Goal: Task Accomplishment & Management: Use online tool/utility

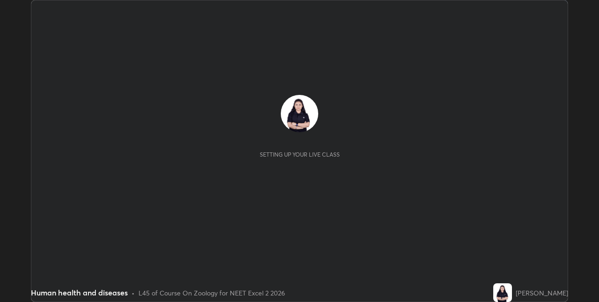
scroll to position [302, 599]
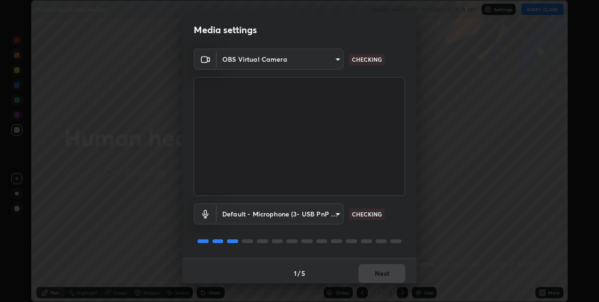
click at [339, 211] on body "Erase all Human health and diseases WAS SCHEDULED TO START AT 9:28 AM Settings …" at bounding box center [299, 151] width 599 height 302
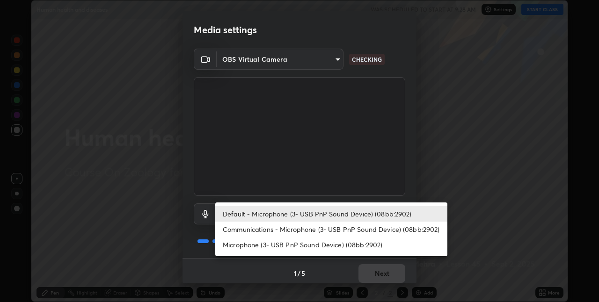
click at [338, 231] on li "Communications - Microphone (3- USB PnP Sound Device) (08bb:2902)" at bounding box center [331, 229] width 232 height 15
type input "communications"
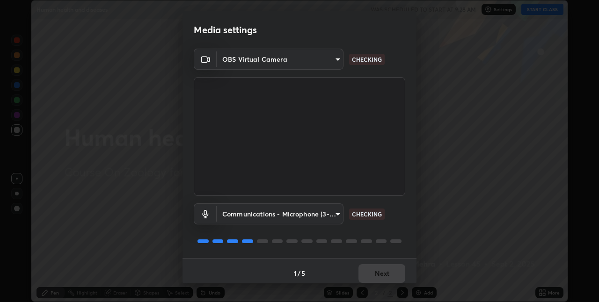
scroll to position [5, 0]
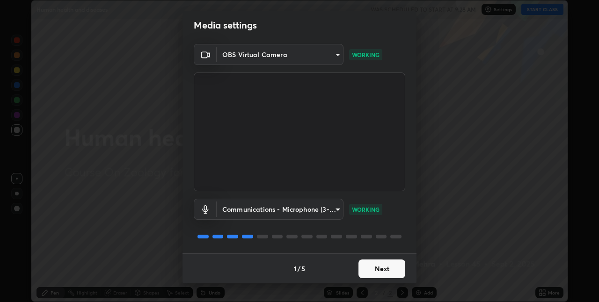
click at [393, 266] on button "Next" at bounding box center [382, 269] width 47 height 19
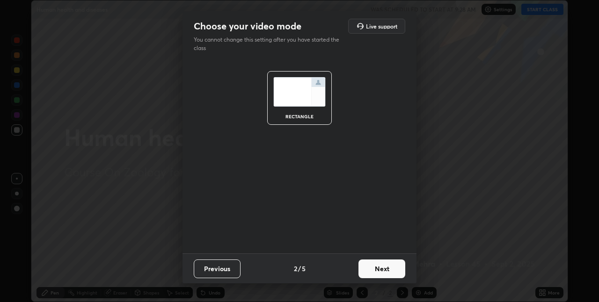
click at [393, 272] on button "Next" at bounding box center [382, 269] width 47 height 19
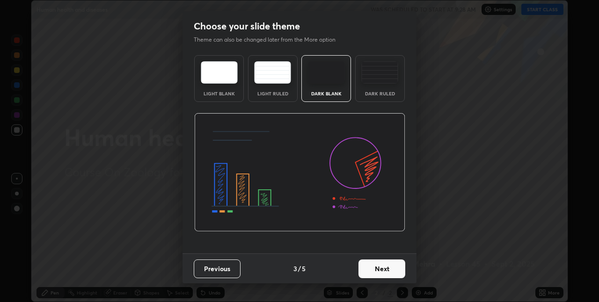
click at [393, 272] on button "Next" at bounding box center [382, 269] width 47 height 19
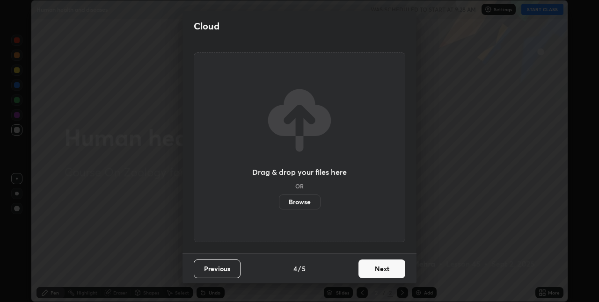
click at [398, 269] on button "Next" at bounding box center [382, 269] width 47 height 19
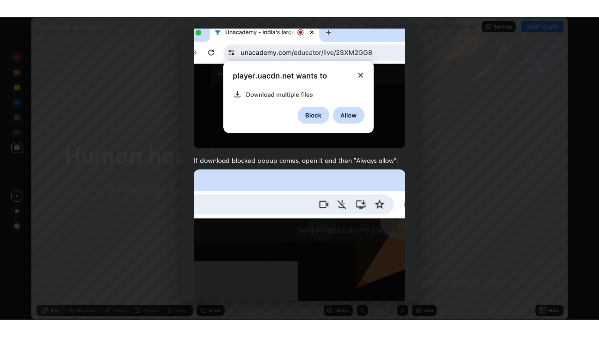
scroll to position [196, 0]
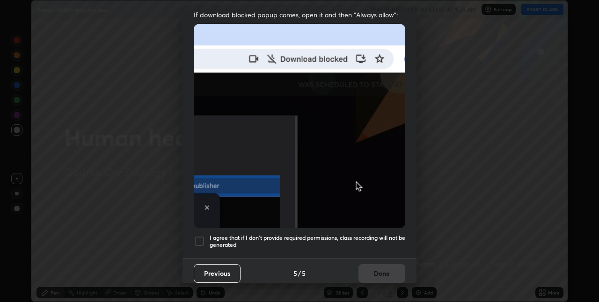
click at [389, 273] on div "Previous 5 / 5 Done" at bounding box center [300, 273] width 234 height 30
click at [391, 235] on h5 "I agree that if I don't provide required permissions, class recording will not …" at bounding box center [308, 242] width 196 height 15
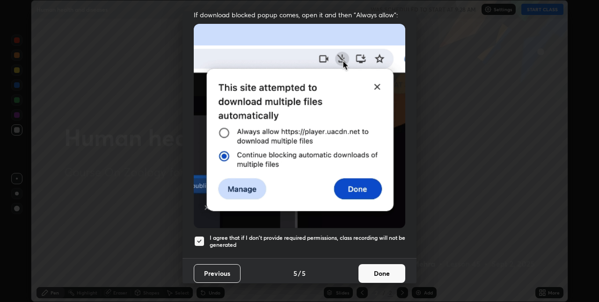
click at [389, 270] on button "Done" at bounding box center [382, 273] width 47 height 19
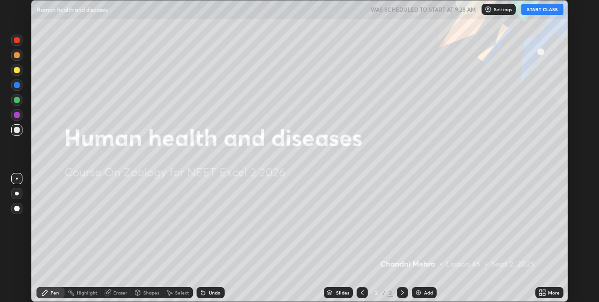
click at [541, 293] on icon at bounding box center [542, 292] width 7 height 7
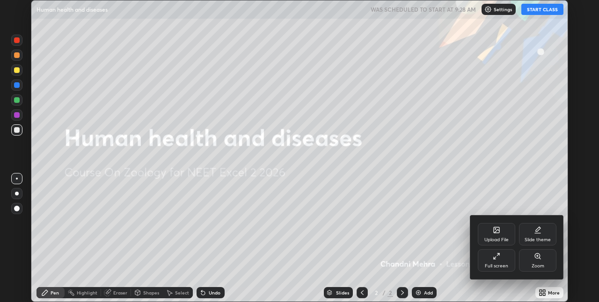
click at [499, 264] on div "Full screen" at bounding box center [496, 266] width 23 height 5
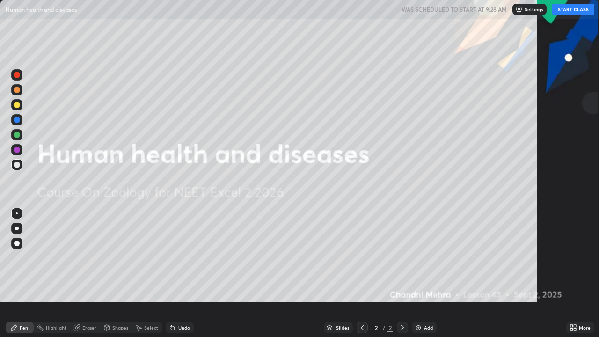
scroll to position [337, 599]
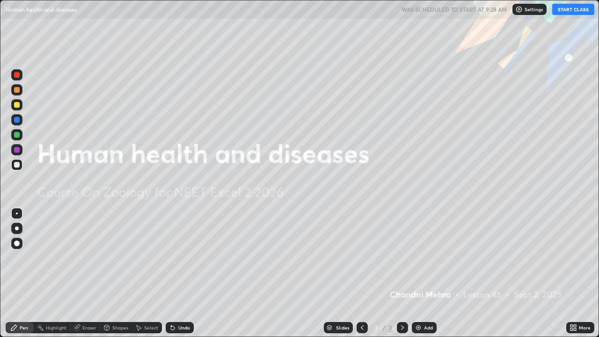
click at [572, 8] on button "START CLASS" at bounding box center [573, 9] width 42 height 11
click at [415, 302] on img at bounding box center [418, 327] width 7 height 7
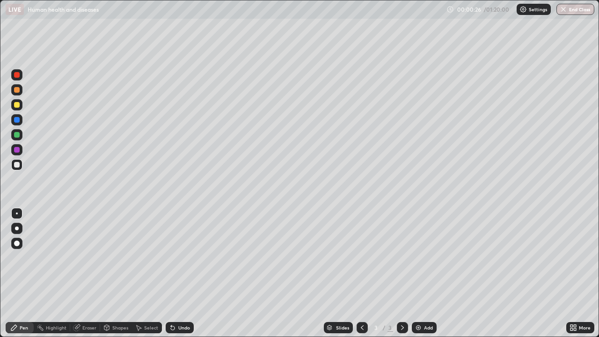
click at [20, 230] on div at bounding box center [16, 228] width 11 height 11
click at [470, 10] on div "00:01:48 / 01:20:00 Settings End Class" at bounding box center [521, 9] width 148 height 11
click at [537, 10] on p "Settings" at bounding box center [538, 9] width 18 height 5
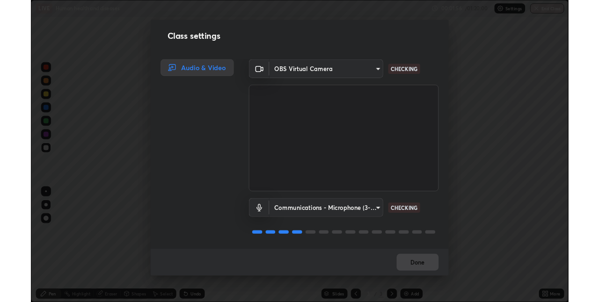
scroll to position [1, 0]
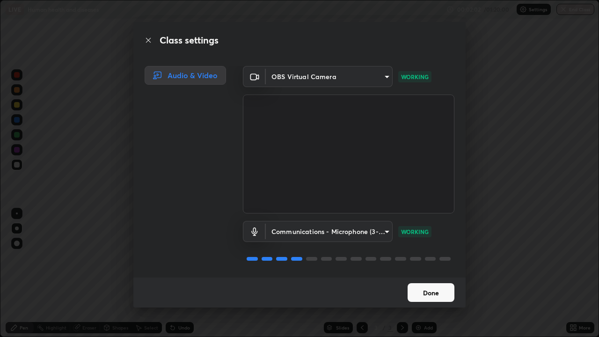
click at [422, 294] on button "Done" at bounding box center [431, 292] width 47 height 19
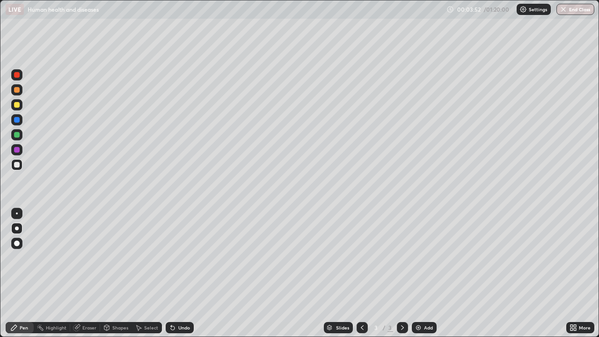
click at [420, 302] on div "Add" at bounding box center [424, 327] width 25 height 11
click at [574, 302] on icon at bounding box center [575, 329] width 2 height 2
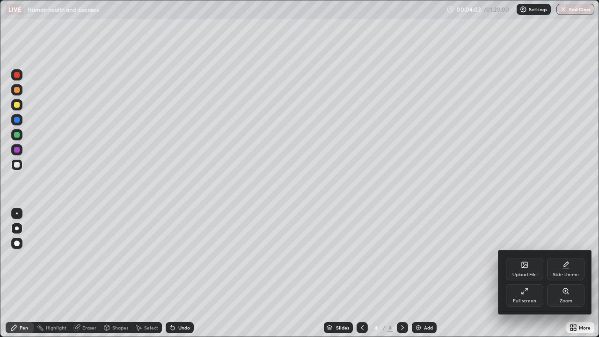
click at [532, 299] on div "Full screen" at bounding box center [524, 301] width 23 height 5
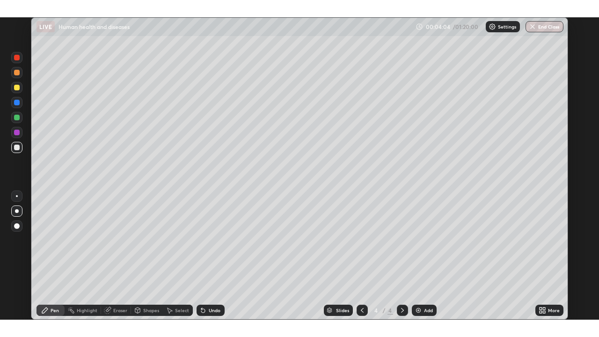
scroll to position [46508, 46211]
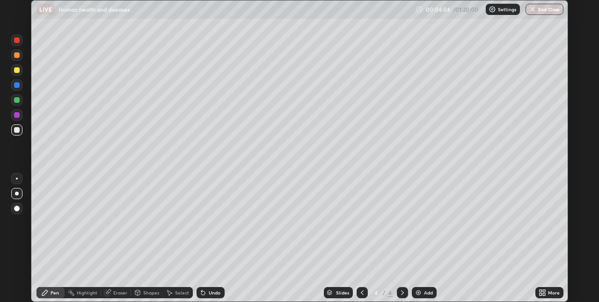
click at [541, 291] on icon at bounding box center [541, 291] width 2 height 2
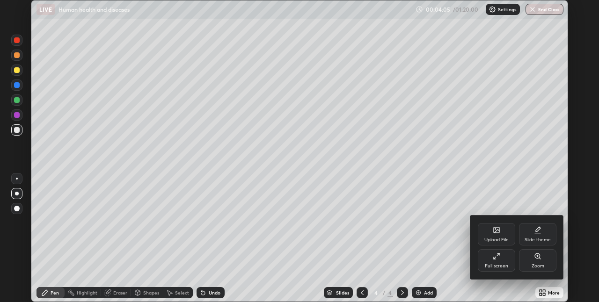
click at [498, 266] on div "Full screen" at bounding box center [496, 266] width 23 height 5
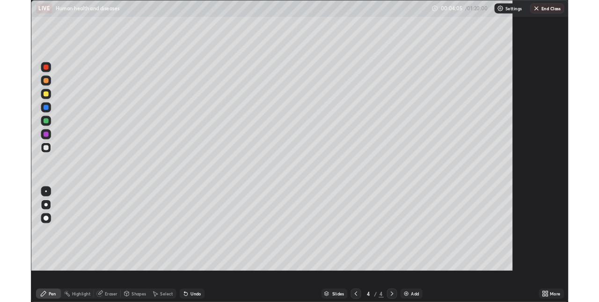
scroll to position [337, 599]
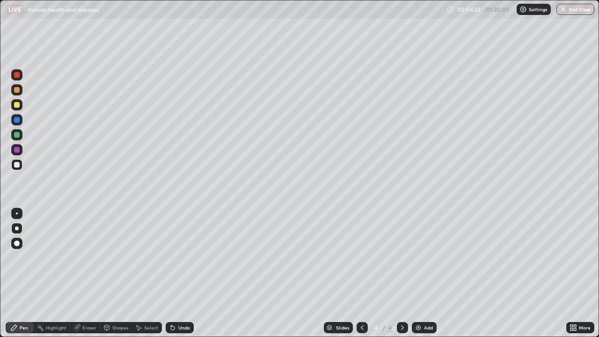
click at [179, 302] on div "Undo" at bounding box center [184, 327] width 12 height 5
click at [176, 302] on div "Undo" at bounding box center [180, 327] width 28 height 11
click at [173, 302] on icon at bounding box center [172, 327] width 7 height 7
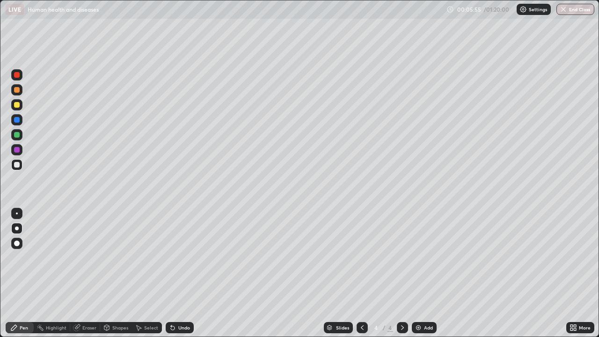
click at [361, 302] on icon at bounding box center [362, 327] width 7 height 7
click at [361, 302] on icon at bounding box center [362, 327] width 3 height 5
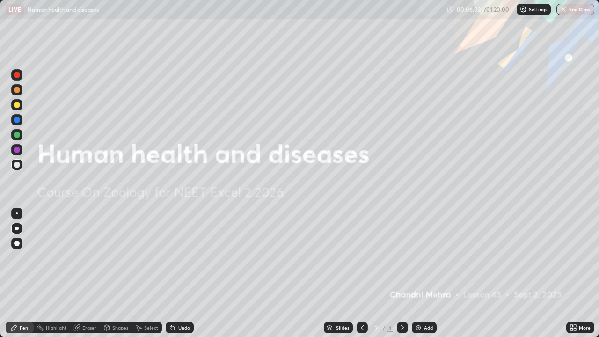
click at [397, 302] on div at bounding box center [402, 327] width 11 height 11
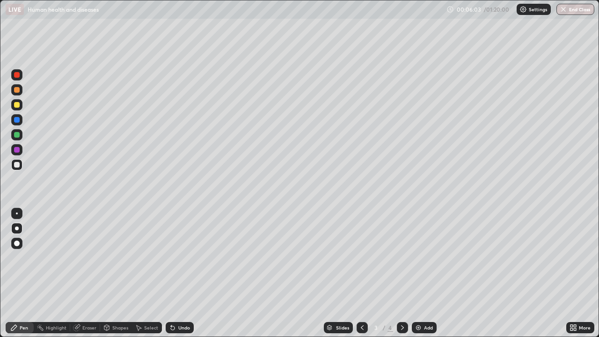
click at [401, 302] on icon at bounding box center [402, 327] width 7 height 7
click at [361, 302] on icon at bounding box center [362, 327] width 7 height 7
click at [18, 149] on div at bounding box center [17, 150] width 6 height 6
click at [176, 302] on div "Undo" at bounding box center [180, 327] width 28 height 11
click at [178, 302] on div "Undo" at bounding box center [184, 327] width 12 height 5
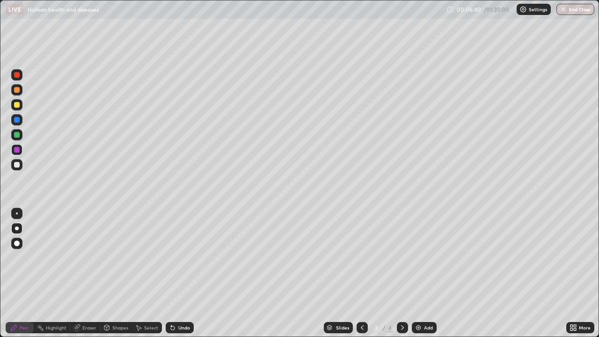
click at [178, 302] on div "Undo" at bounding box center [184, 327] width 12 height 5
click at [175, 302] on div "Undo" at bounding box center [180, 327] width 28 height 11
click at [17, 169] on div at bounding box center [16, 164] width 11 height 11
click at [17, 105] on div at bounding box center [17, 105] width 6 height 6
click at [572, 302] on icon at bounding box center [572, 326] width 2 height 2
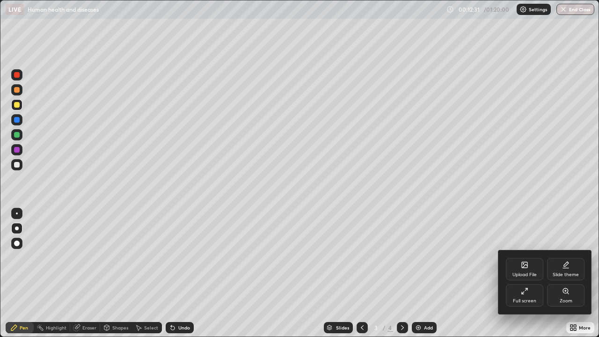
click at [535, 285] on div "Full screen" at bounding box center [524, 295] width 37 height 22
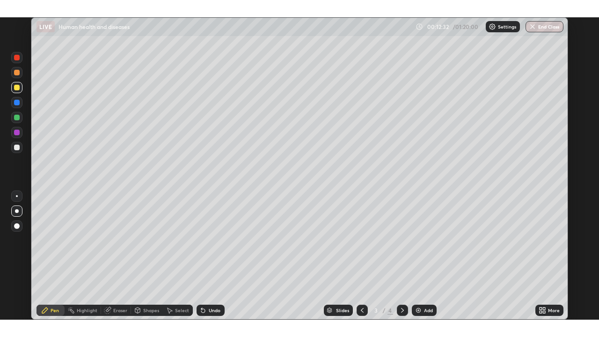
scroll to position [46508, 46211]
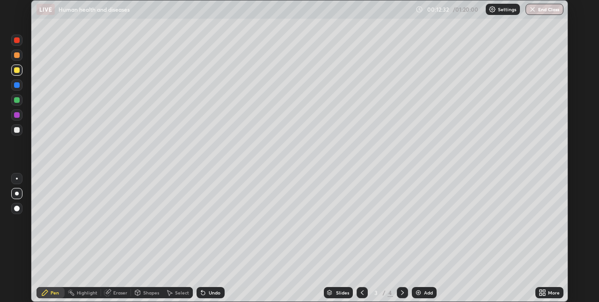
click at [541, 291] on icon at bounding box center [541, 291] width 2 height 2
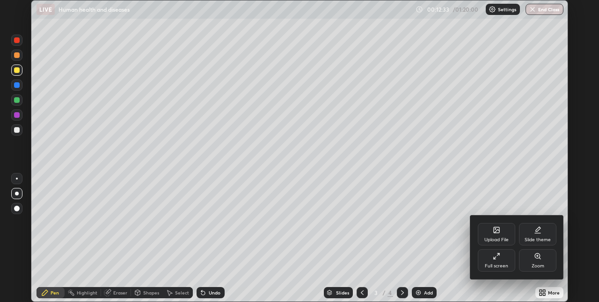
click at [494, 266] on div "Full screen" at bounding box center [496, 266] width 23 height 5
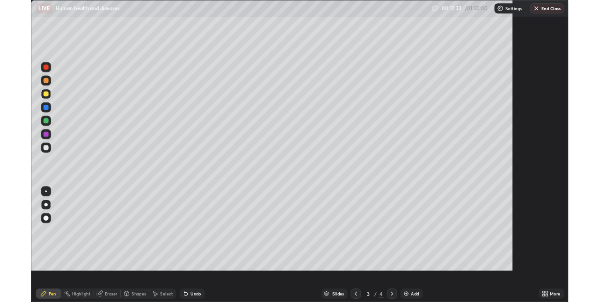
scroll to position [337, 599]
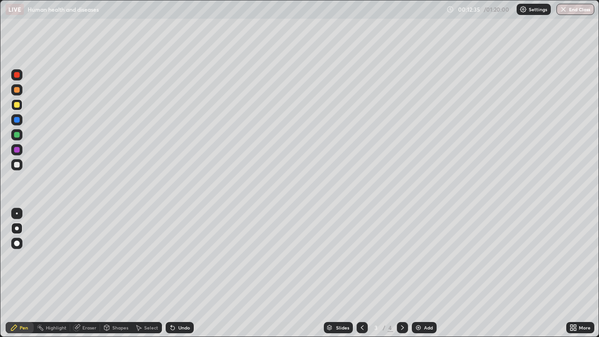
click at [187, 302] on div "Undo" at bounding box center [184, 327] width 12 height 5
click at [182, 302] on div "Undo" at bounding box center [184, 327] width 12 height 5
click at [419, 302] on img at bounding box center [418, 327] width 7 height 7
click at [21, 168] on div at bounding box center [16, 164] width 11 height 11
click at [178, 302] on div "Undo" at bounding box center [184, 327] width 12 height 5
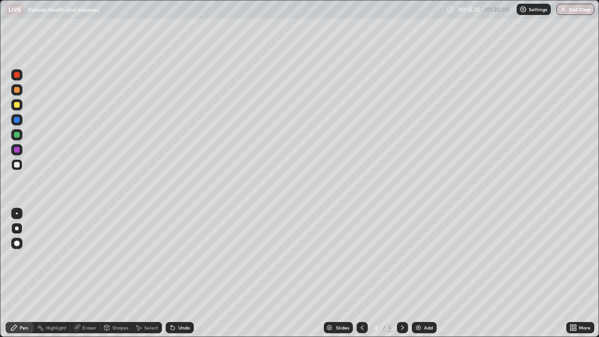
click at [16, 107] on div at bounding box center [17, 105] width 6 height 6
click at [171, 302] on icon at bounding box center [173, 328] width 4 height 4
click at [572, 302] on icon at bounding box center [572, 326] width 2 height 2
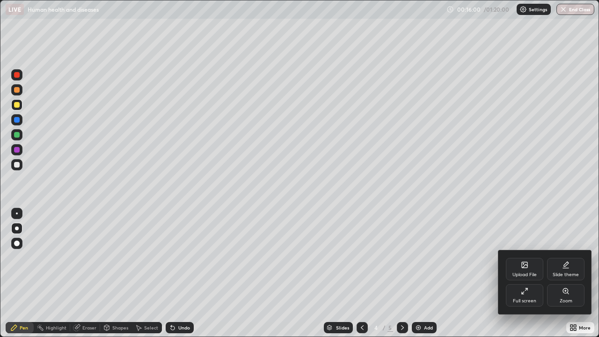
click at [526, 295] on div "Full screen" at bounding box center [524, 295] width 37 height 22
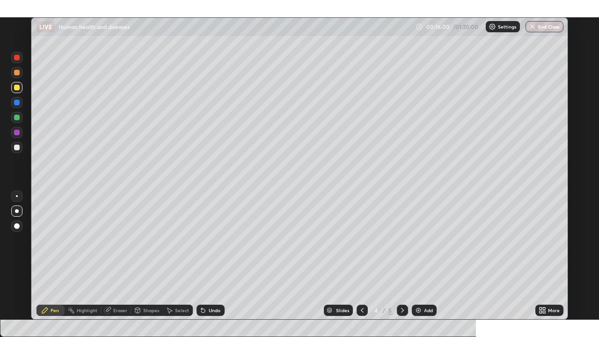
scroll to position [46508, 46211]
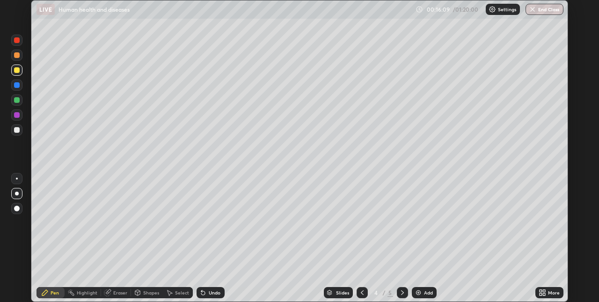
click at [551, 293] on div "More" at bounding box center [554, 293] width 12 height 5
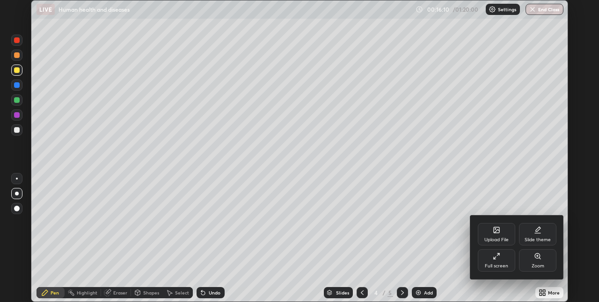
click at [501, 264] on div "Full screen" at bounding box center [496, 266] width 23 height 5
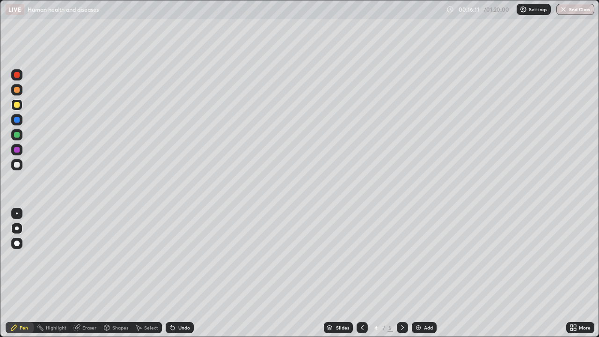
scroll to position [337, 599]
click at [171, 302] on icon at bounding box center [171, 325] width 1 height 1
click at [81, 302] on div "Eraser" at bounding box center [85, 327] width 30 height 11
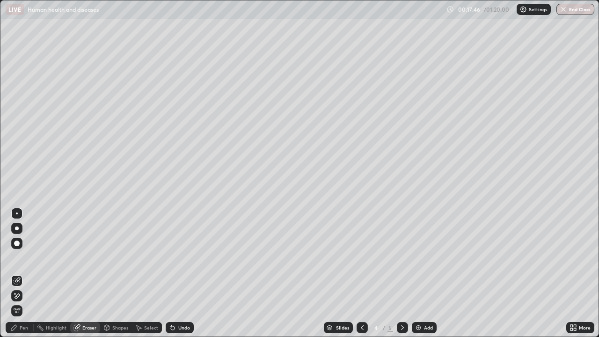
click at [26, 302] on div "Pen" at bounding box center [24, 327] width 8 height 5
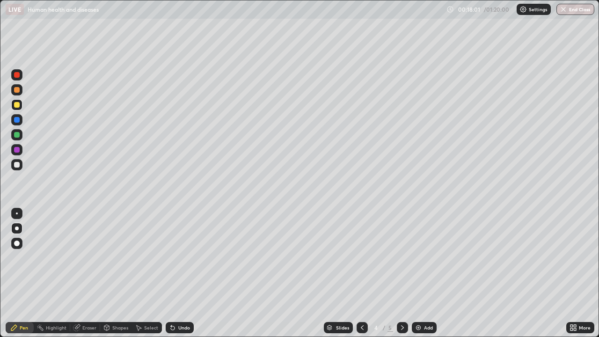
click at [166, 302] on div "Undo" at bounding box center [180, 327] width 28 height 11
click at [171, 302] on icon at bounding box center [171, 325] width 1 height 1
click at [17, 165] on div at bounding box center [17, 165] width 6 height 6
click at [178, 302] on div "Undo" at bounding box center [184, 327] width 12 height 5
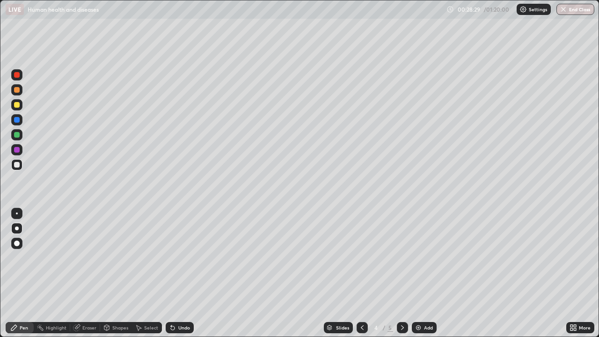
click at [86, 302] on div "Eraser" at bounding box center [89, 327] width 14 height 5
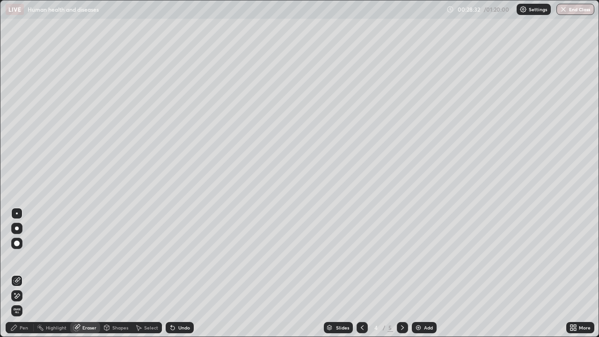
click at [51, 302] on div "Highlight" at bounding box center [56, 327] width 21 height 5
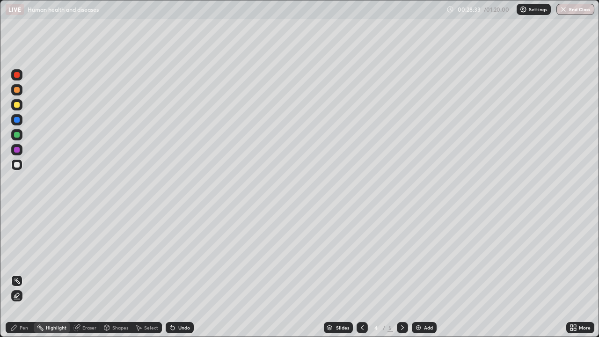
click at [28, 302] on div "Pen" at bounding box center [24, 327] width 8 height 5
click at [402, 302] on icon at bounding box center [402, 327] width 7 height 7
click at [361, 302] on icon at bounding box center [362, 327] width 7 height 7
click at [426, 302] on div "Add" at bounding box center [428, 327] width 9 height 5
click at [92, 302] on div "Eraser" at bounding box center [89, 327] width 14 height 5
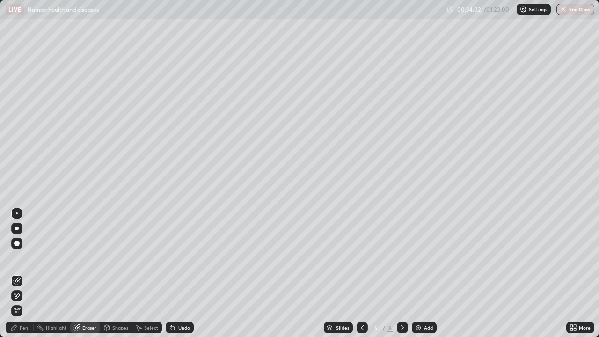
click at [27, 302] on div "Pen" at bounding box center [24, 327] width 8 height 5
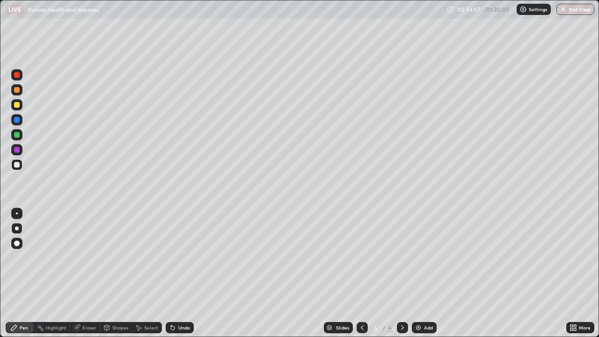
click at [176, 302] on div "Undo" at bounding box center [180, 327] width 28 height 11
click at [187, 302] on div "Undo" at bounding box center [184, 327] width 12 height 5
click at [175, 302] on div "Undo" at bounding box center [180, 327] width 28 height 11
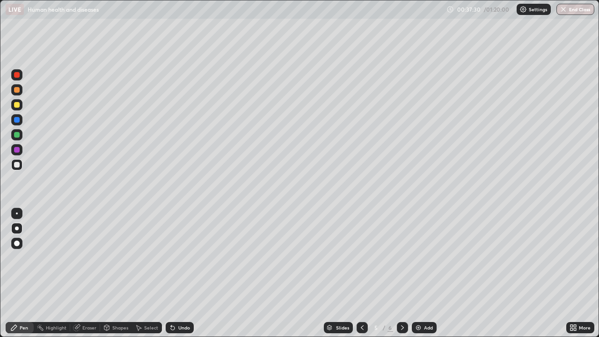
click at [171, 302] on icon at bounding box center [173, 328] width 4 height 4
click at [176, 302] on div "Undo" at bounding box center [180, 327] width 28 height 11
click at [175, 302] on icon at bounding box center [172, 327] width 7 height 7
click at [178, 302] on div "Undo" at bounding box center [184, 327] width 12 height 5
click at [183, 302] on div "Undo" at bounding box center [184, 327] width 12 height 5
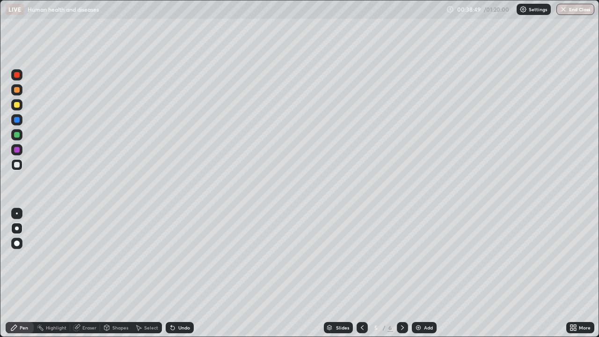
click at [182, 302] on div "Undo" at bounding box center [184, 327] width 12 height 5
click at [421, 302] on div "Add" at bounding box center [424, 327] width 25 height 11
click at [19, 152] on div at bounding box center [16, 149] width 11 height 11
click at [17, 166] on div at bounding box center [17, 165] width 6 height 6
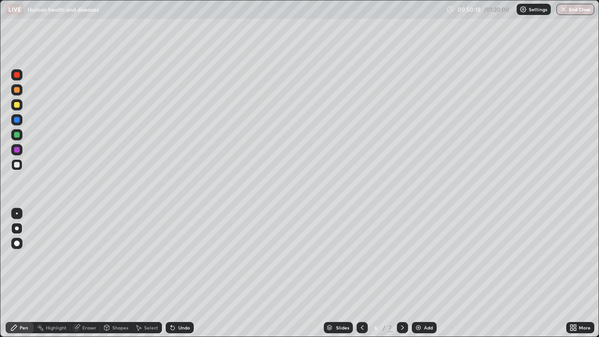
click at [424, 302] on div "Add" at bounding box center [424, 327] width 25 height 11
click at [17, 135] on div at bounding box center [17, 135] width 6 height 6
click at [171, 302] on icon at bounding box center [173, 328] width 4 height 4
click at [178, 302] on div "Undo" at bounding box center [184, 327] width 12 height 5
click at [15, 152] on div at bounding box center [17, 150] width 6 height 6
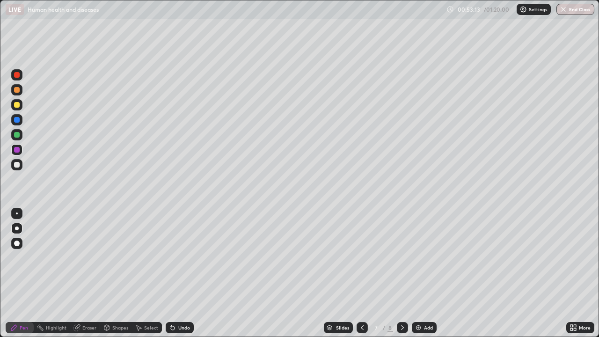
click at [180, 302] on div "Undo" at bounding box center [184, 327] width 12 height 5
click at [171, 302] on icon at bounding box center [171, 325] width 1 height 1
click at [18, 164] on div at bounding box center [17, 165] width 6 height 6
click at [178, 302] on div "Undo" at bounding box center [180, 327] width 28 height 11
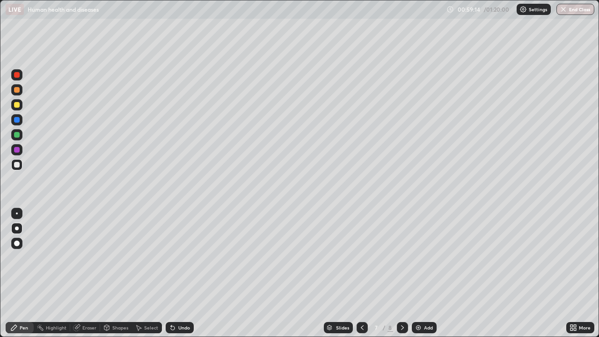
click at [178, 302] on div "Undo" at bounding box center [184, 327] width 12 height 5
click at [425, 302] on div "Add" at bounding box center [424, 327] width 25 height 11
click at [181, 302] on div "Undo" at bounding box center [184, 327] width 12 height 5
click at [169, 302] on icon at bounding box center [172, 327] width 7 height 7
click at [171, 302] on icon at bounding box center [173, 328] width 4 height 4
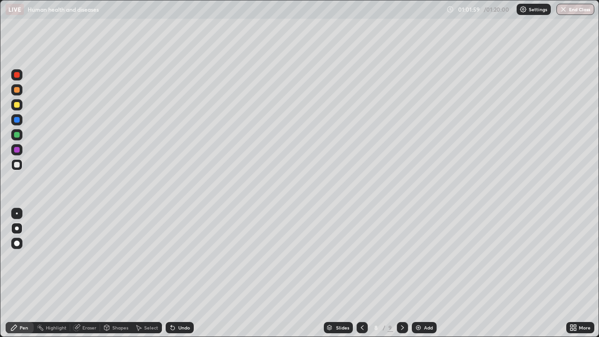
click at [171, 302] on icon at bounding box center [173, 328] width 4 height 4
click at [159, 302] on div "Select" at bounding box center [147, 327] width 30 height 11
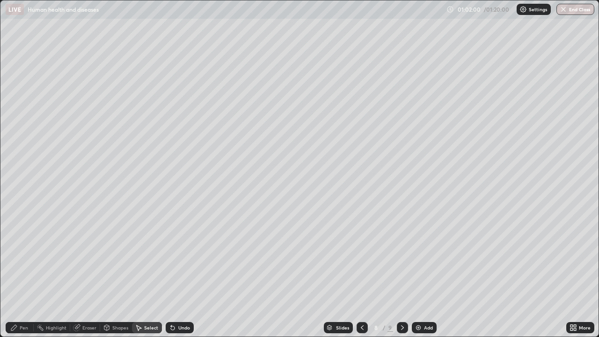
click at [24, 302] on div "Pen" at bounding box center [24, 327] width 8 height 5
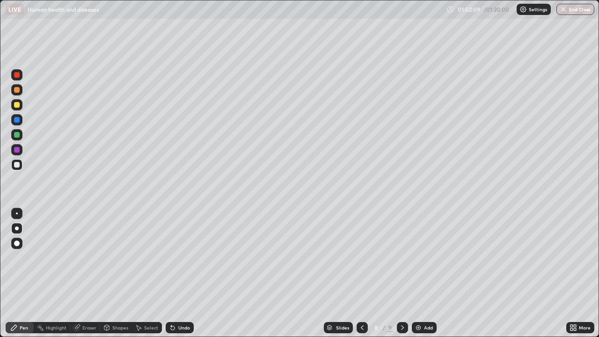
click at [22, 106] on div at bounding box center [16, 104] width 11 height 11
click at [18, 164] on div at bounding box center [17, 165] width 6 height 6
click at [423, 302] on div "Add" at bounding box center [424, 327] width 25 height 11
click at [17, 75] on div at bounding box center [17, 75] width 6 height 6
click at [180, 302] on div "Undo" at bounding box center [184, 327] width 12 height 5
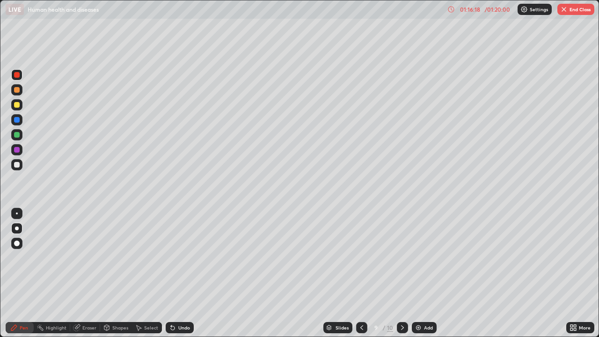
click at [178, 302] on div "Undo" at bounding box center [184, 327] width 12 height 5
click at [176, 302] on div "Undo" at bounding box center [180, 327] width 28 height 11
click at [178, 302] on div "Undo" at bounding box center [180, 327] width 28 height 11
click at [179, 302] on div "Undo" at bounding box center [180, 327] width 28 height 11
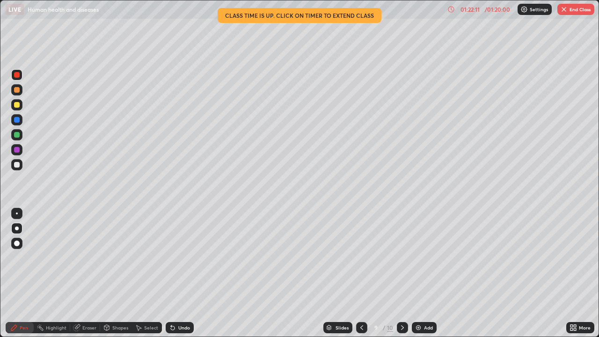
click at [571, 13] on button "End Class" at bounding box center [576, 9] width 37 height 11
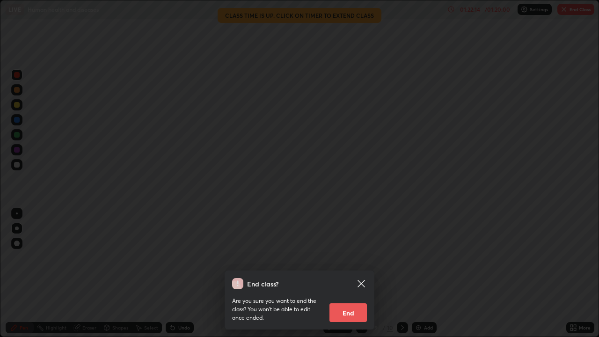
click at [343, 302] on button "End" at bounding box center [348, 312] width 37 height 19
